Goal: Use online tool/utility

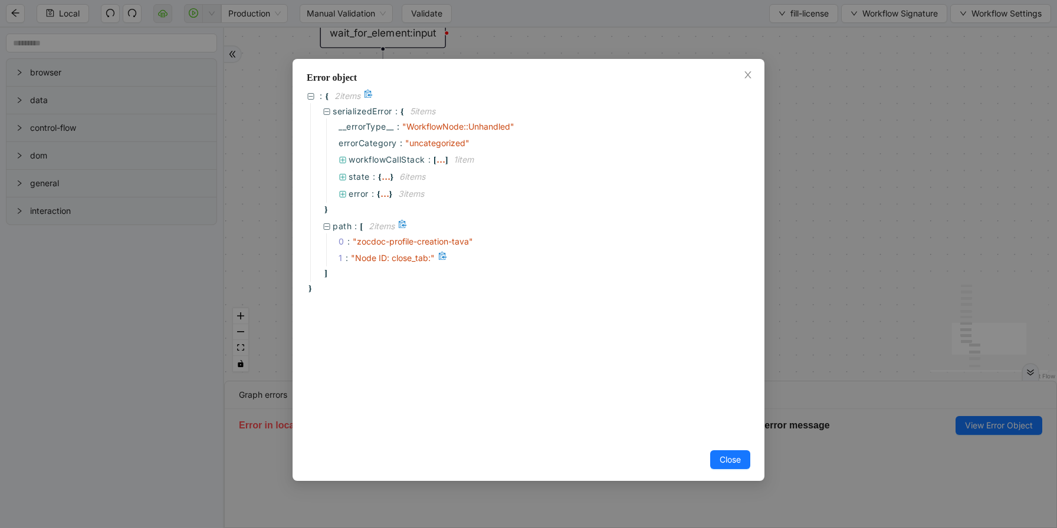
click at [417, 255] on span "" Node ID: close_tab: "" at bounding box center [393, 258] width 84 height 10
click at [449, 239] on span "" zocdoc-profile-creation-tava "" at bounding box center [413, 241] width 120 height 10
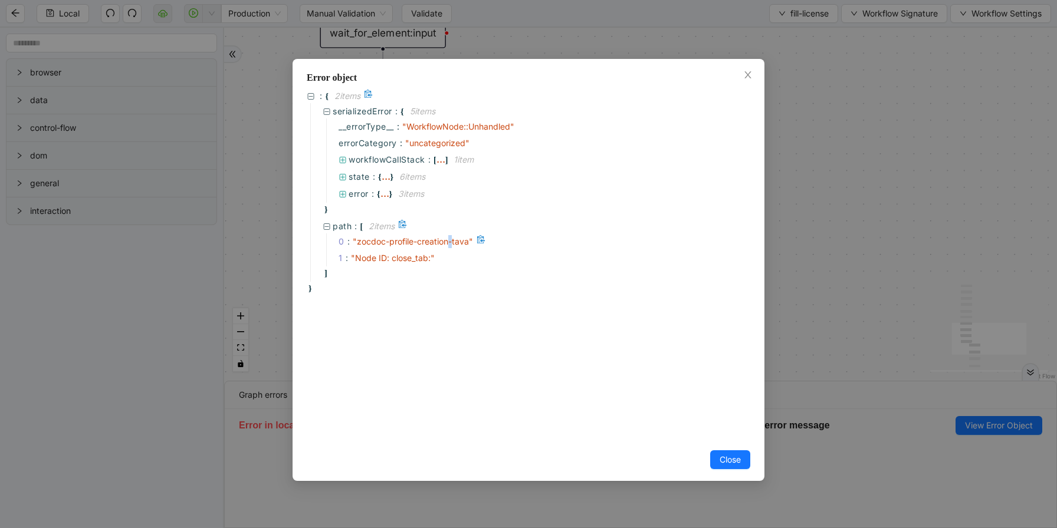
click at [449, 239] on span "" zocdoc-profile-creation-tava "" at bounding box center [413, 241] width 120 height 10
click at [747, 78] on icon "close" at bounding box center [747, 74] width 9 height 9
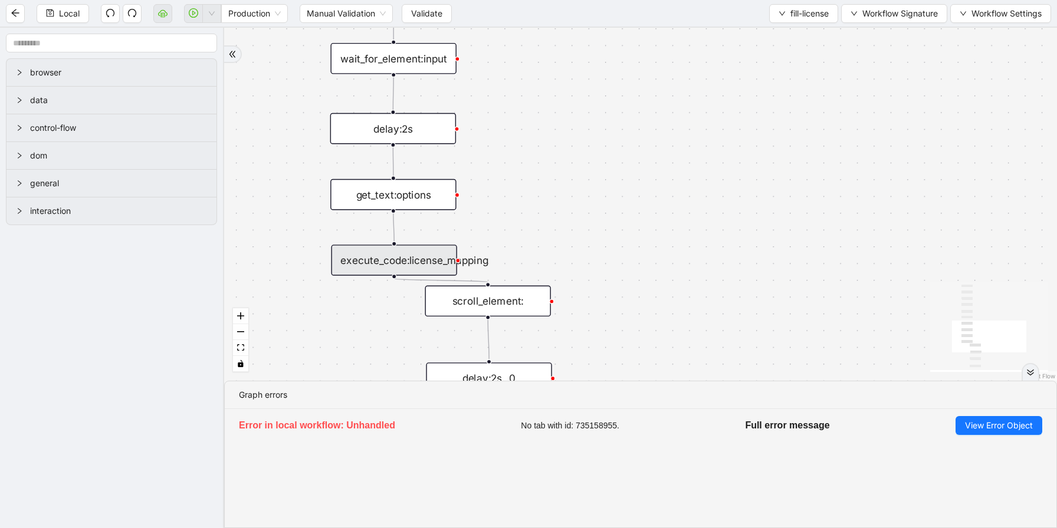
drag, startPoint x: 586, startPoint y: 176, endPoint x: 596, endPoint y: 205, distance: 30.6
click at [599, 206] on div "onError trigger wait_for_element:input click_element:click_outside delay:2s scr…" at bounding box center [640, 204] width 833 height 353
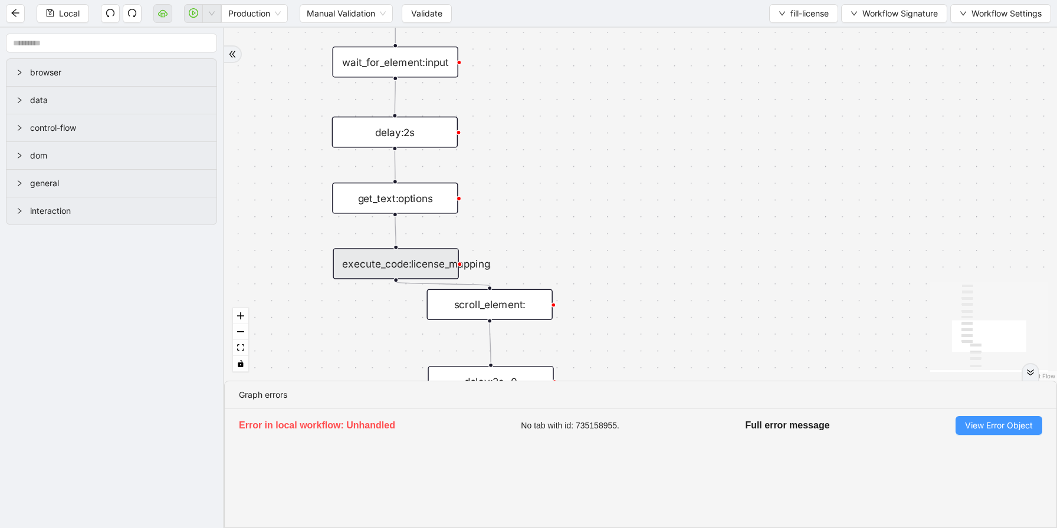
click at [987, 422] on span "View Error Object" at bounding box center [999, 425] width 68 height 13
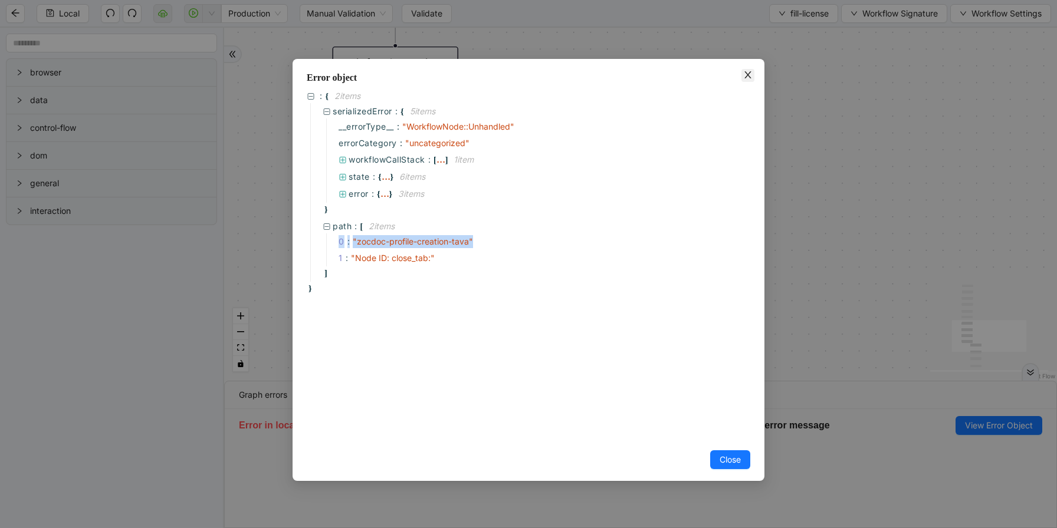
click at [747, 74] on icon "close" at bounding box center [747, 74] width 6 height 7
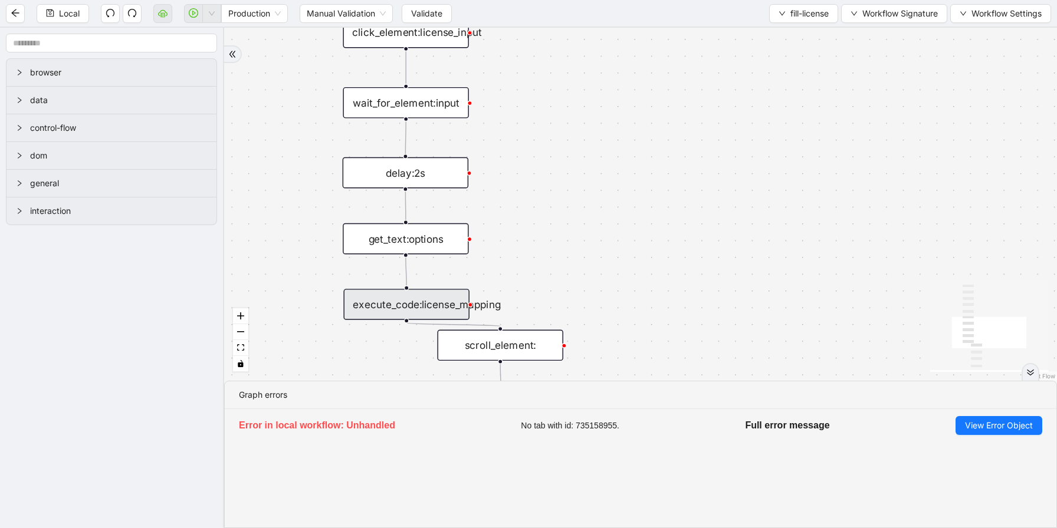
drag, startPoint x: 576, startPoint y: 136, endPoint x: 604, endPoint y: 226, distance: 94.7
click at [604, 226] on div "onError trigger wait_for_element:input click_element:click_outside delay:2s scr…" at bounding box center [640, 204] width 833 height 353
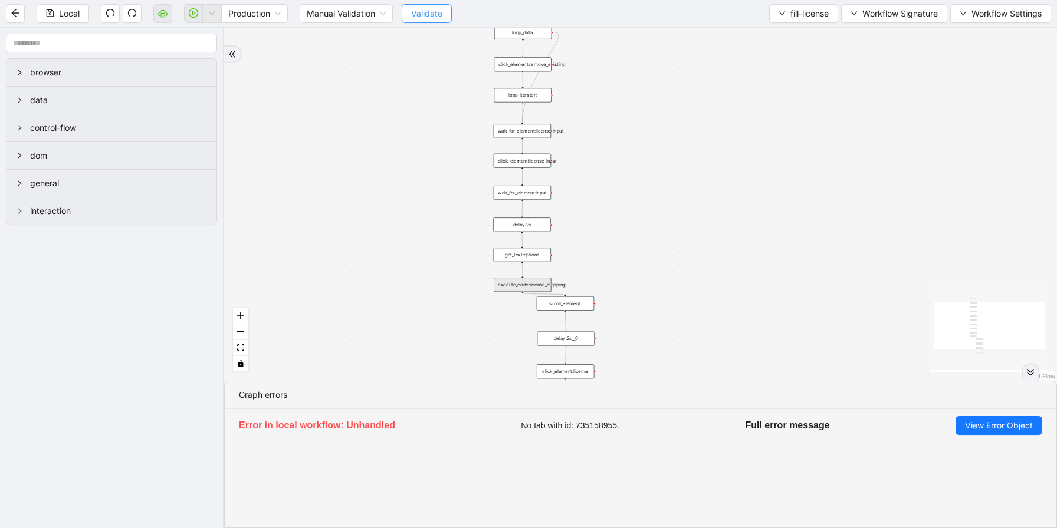
click at [423, 9] on span "Validate" at bounding box center [426, 13] width 31 height 13
